Goal: Task Accomplishment & Management: Manage account settings

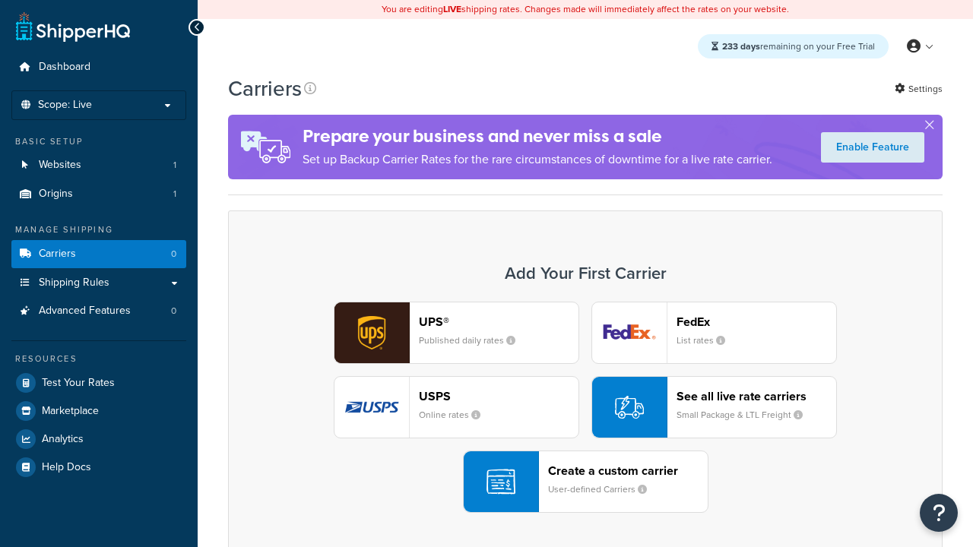
click at [756, 322] on header "FedEx" at bounding box center [757, 322] width 160 height 14
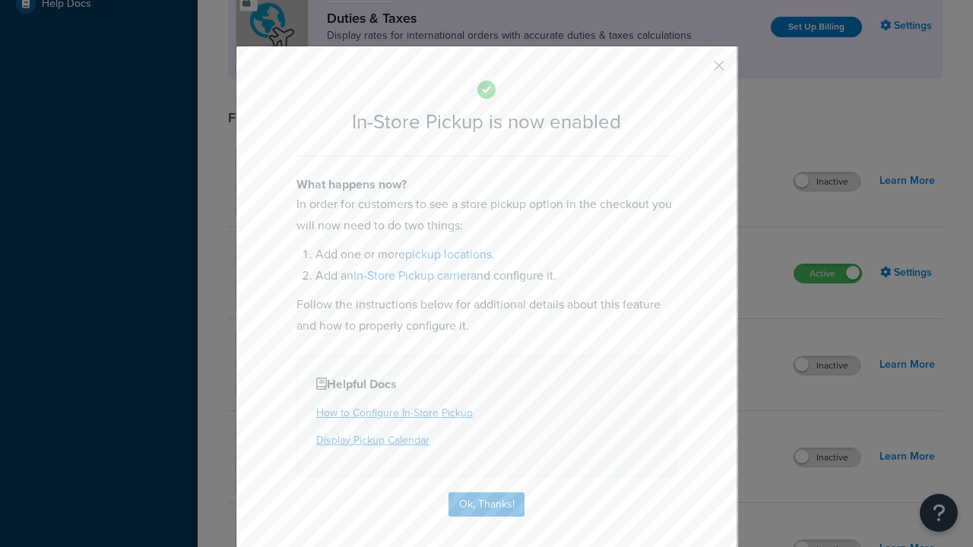
click at [696, 69] on button "button" at bounding box center [697, 71] width 4 height 4
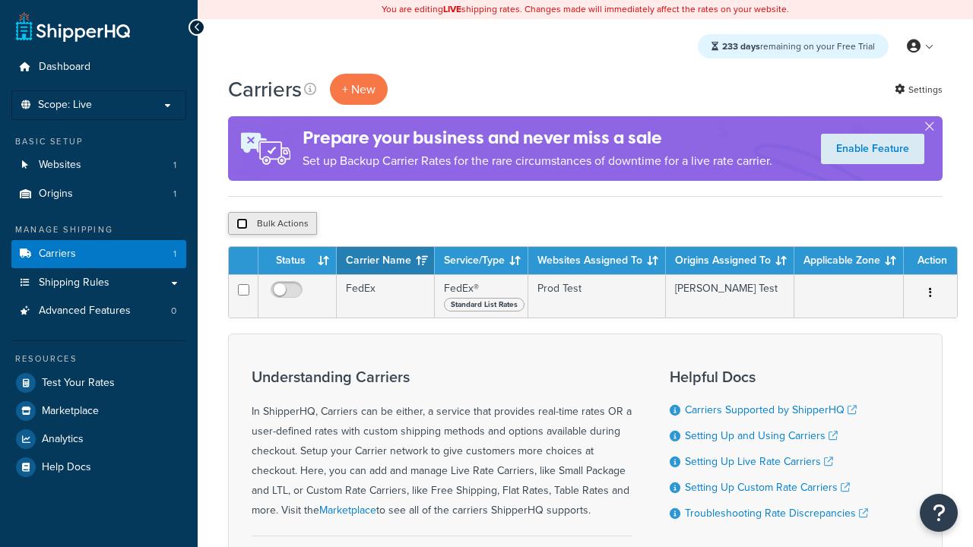
click at [242, 223] on input "checkbox" at bounding box center [241, 223] width 11 height 11
checkbox input "true"
click at [0, 0] on button "Delete" at bounding box center [0, 0] width 0 height 0
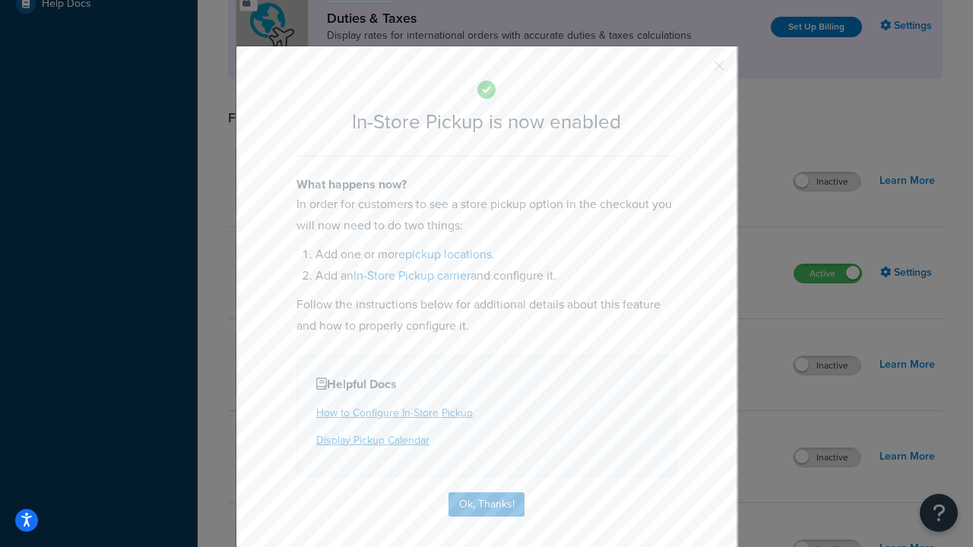
click at [696, 71] on button "button" at bounding box center [697, 71] width 4 height 4
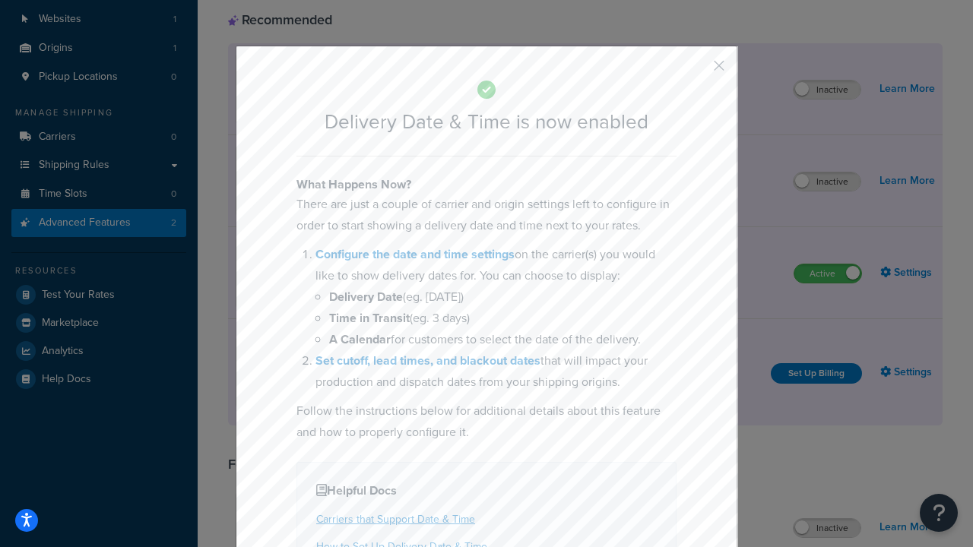
click at [696, 71] on button "button" at bounding box center [697, 71] width 4 height 4
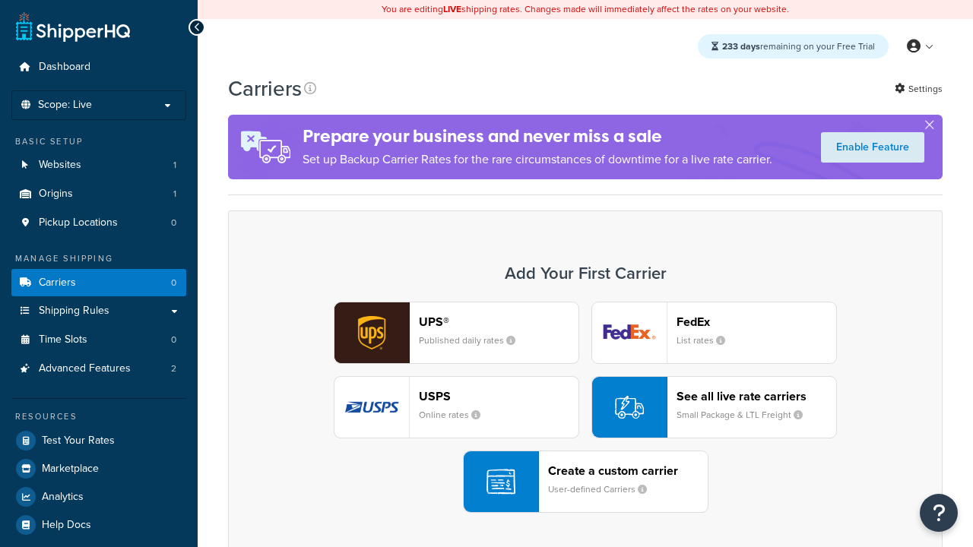
click at [585, 407] on div "UPS® Published daily rates FedEx List rates USPS Online rates See all live rate…" at bounding box center [585, 407] width 683 height 211
click at [585, 482] on div "Create a custom carrier User-defined Carriers" at bounding box center [628, 482] width 160 height 36
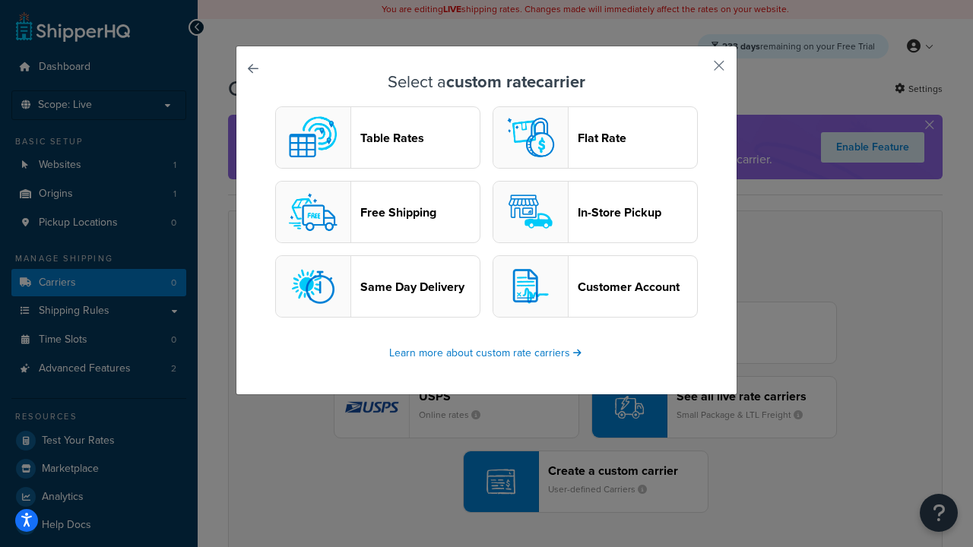
click at [595, 212] on header "In-Store Pickup" at bounding box center [637, 212] width 119 height 14
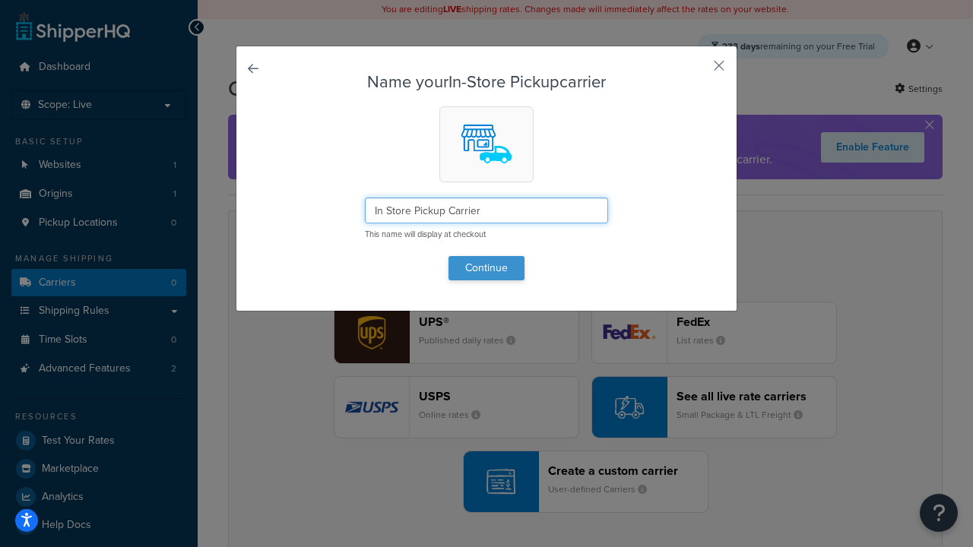
type input "In Store Pickup Carrier"
click at [486, 268] on button "Continue" at bounding box center [486, 268] width 76 height 24
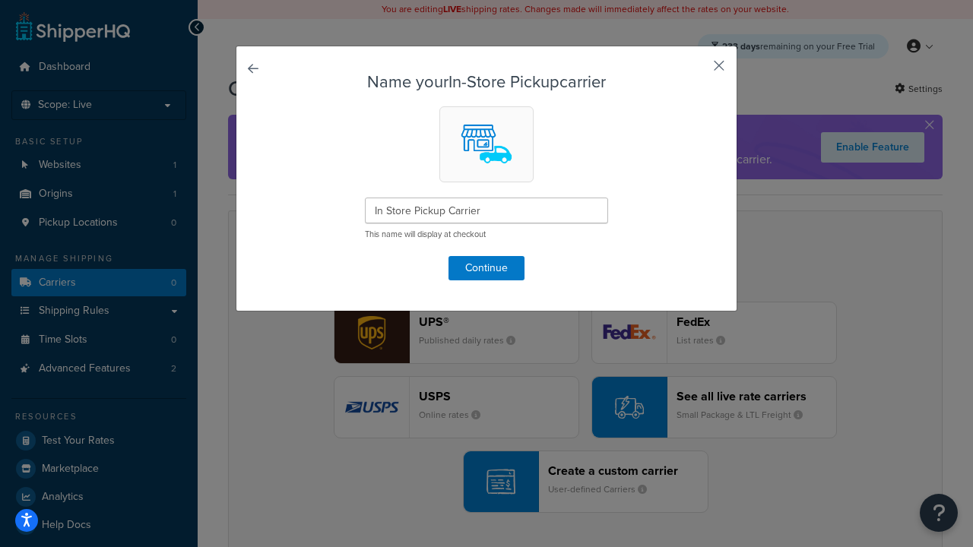
click at [696, 71] on button "button" at bounding box center [697, 71] width 4 height 4
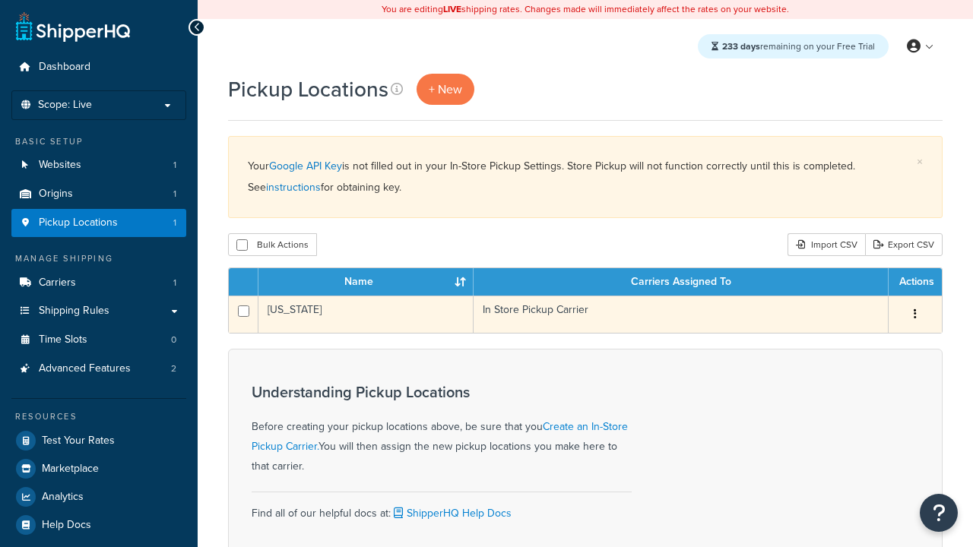
click at [914, 315] on icon "button" at bounding box center [915, 314] width 3 height 11
click at [0, 0] on link "Edit" at bounding box center [0, 0] width 0 height 0
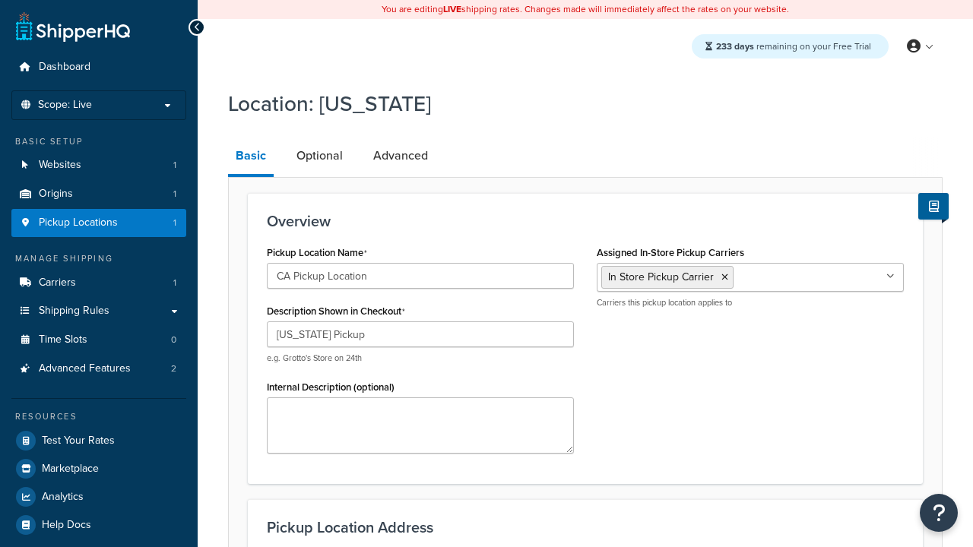
select select "5"
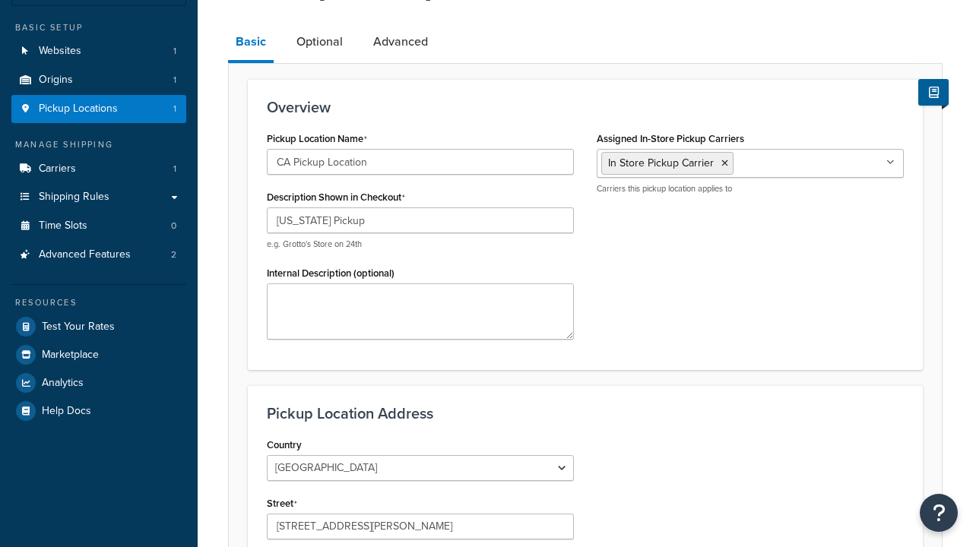
type input "CA Pickup Location"
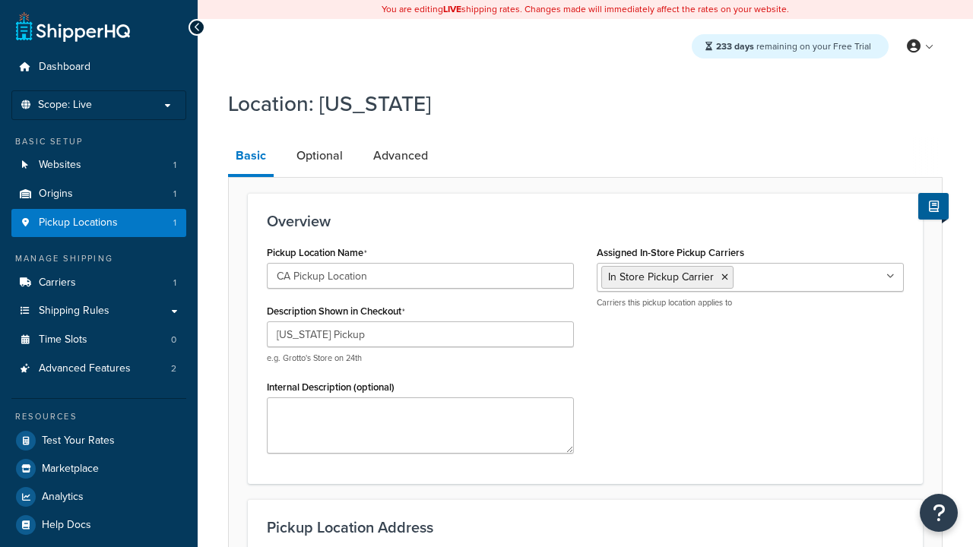
scroll to position [0, 0]
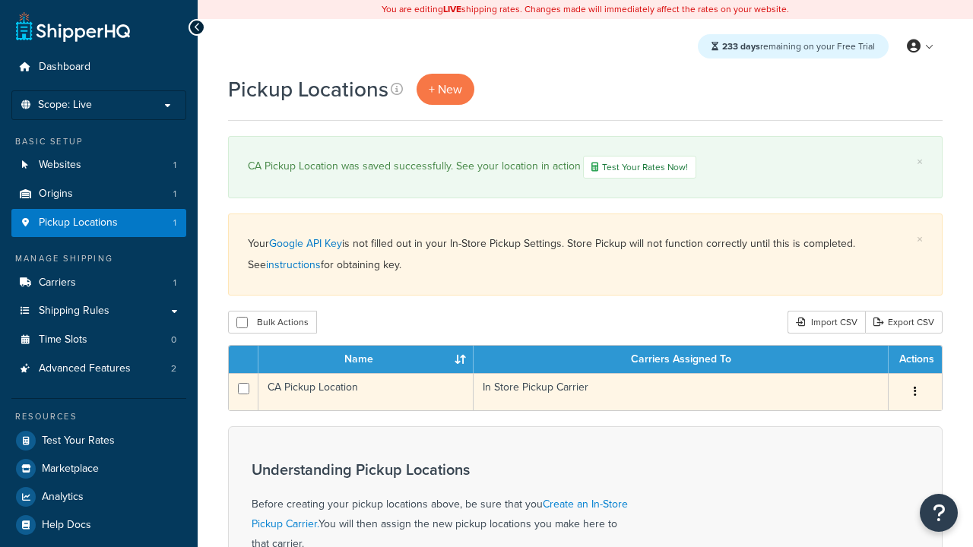
click at [914, 393] on icon "button" at bounding box center [915, 391] width 3 height 11
click at [0, 0] on link "Edit" at bounding box center [0, 0] width 0 height 0
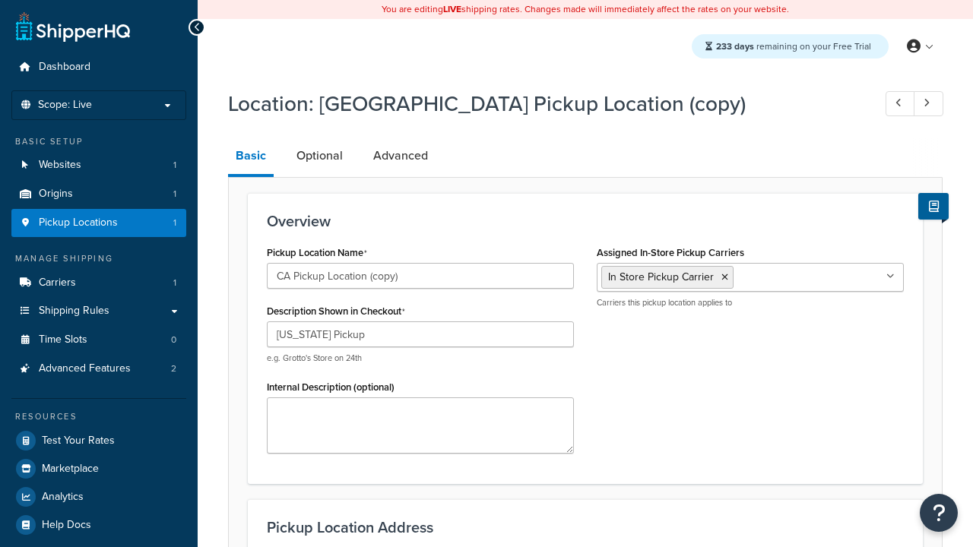
select select "5"
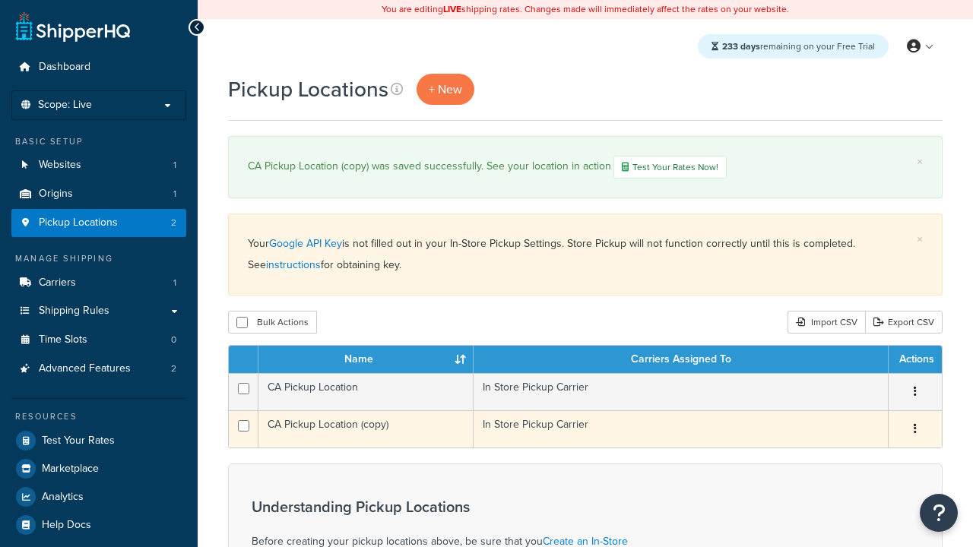
click at [914, 430] on icon "button" at bounding box center [915, 428] width 3 height 11
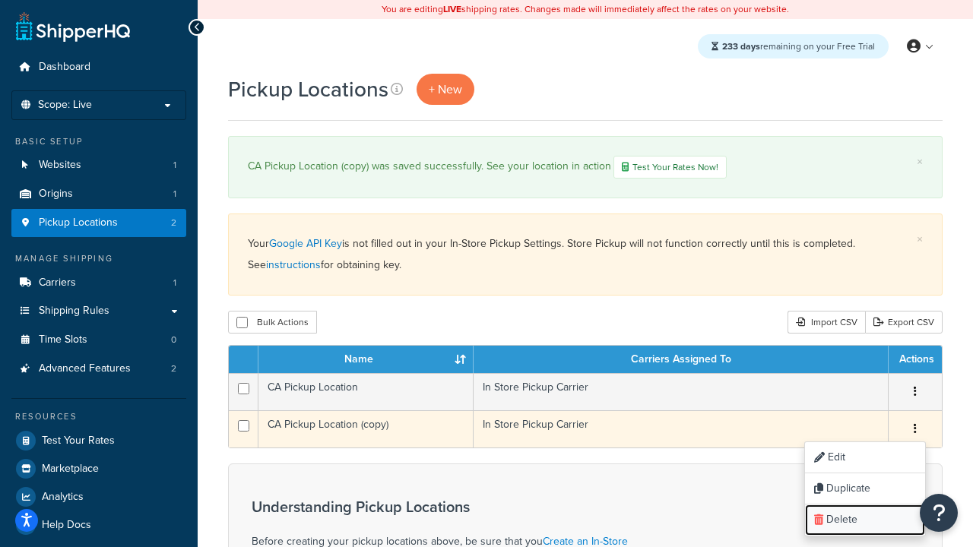
click at [864, 521] on link "Delete" at bounding box center [865, 520] width 120 height 31
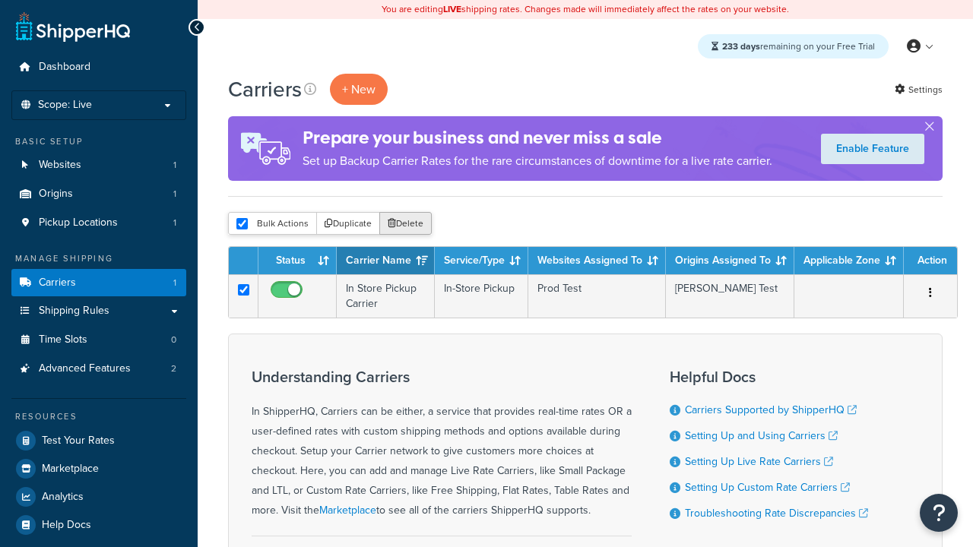
click at [404, 223] on button "Delete" at bounding box center [405, 223] width 52 height 23
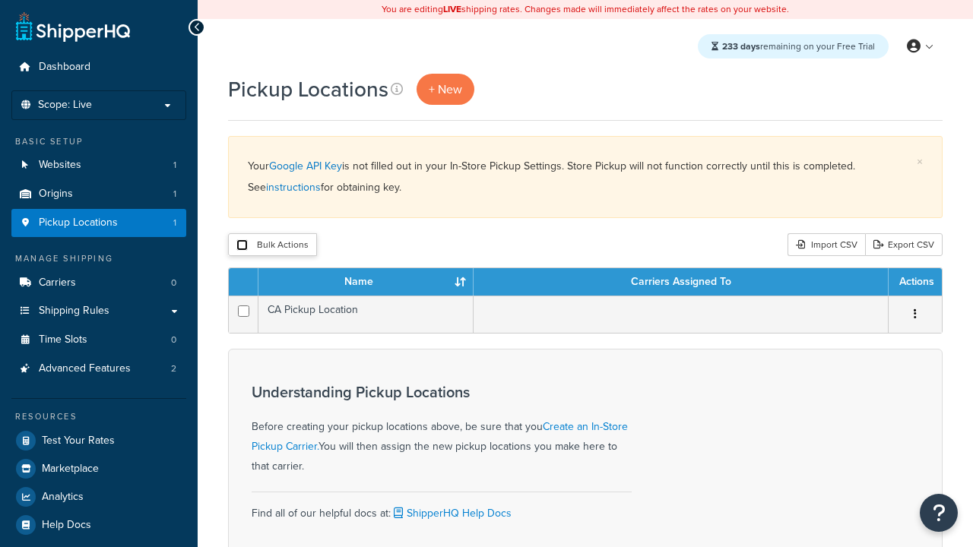
click at [242, 245] on input "checkbox" at bounding box center [241, 244] width 11 height 11
checkbox input "true"
click at [0, 0] on button "Delete" at bounding box center [0, 0] width 0 height 0
